Goal: Information Seeking & Learning: Learn about a topic

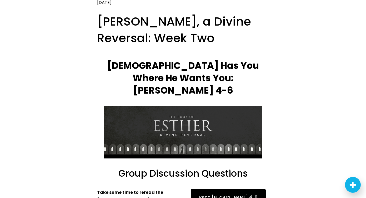
scroll to position [42, 0]
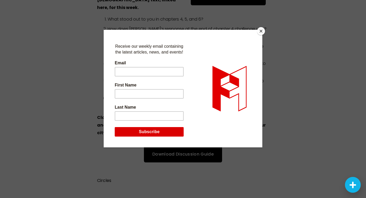
scroll to position [237, 0]
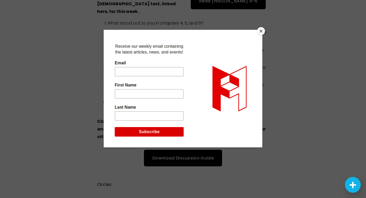
click at [262, 32] on button "Close" at bounding box center [261, 31] width 8 height 8
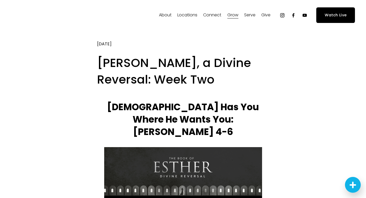
scroll to position [0, 0]
click at [0, 0] on span "Sermons" at bounding box center [0, 0] width 0 height 0
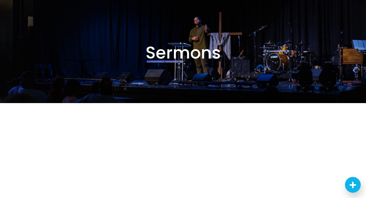
scroll to position [115, 0]
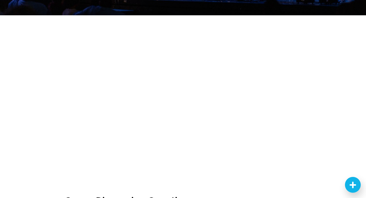
scroll to position [127, 0]
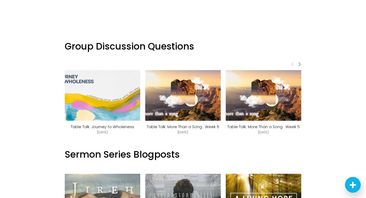
scroll to position [127, 0]
